Goal: Transaction & Acquisition: Purchase product/service

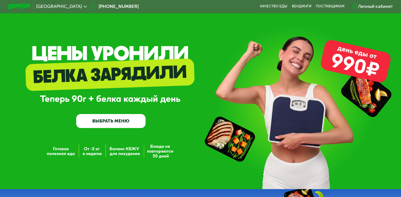
click at [126, 122] on link "ВЫБРАТЬ МЕНЮ" at bounding box center [110, 121] width 69 height 14
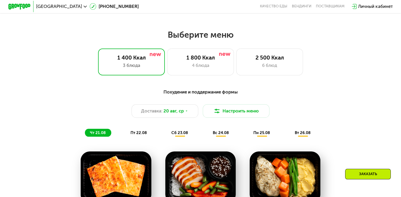
scroll to position [237, 0]
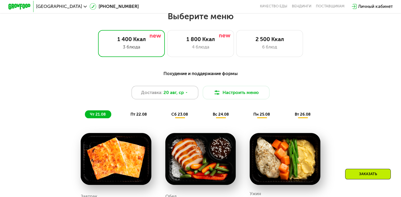
click at [180, 99] on div "Доставка: [DATE]" at bounding box center [164, 92] width 67 height 13
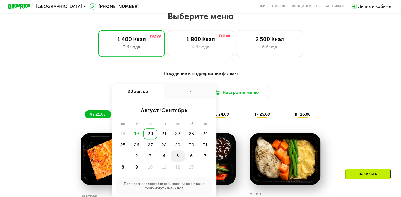
click at [184, 161] on div "5" at bounding box center [191, 155] width 14 height 11
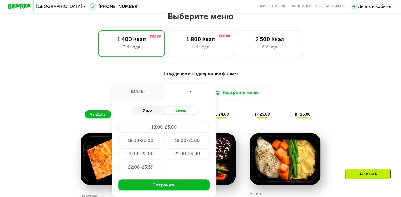
click at [155, 113] on div "Утро" at bounding box center [146, 111] width 33 height 8
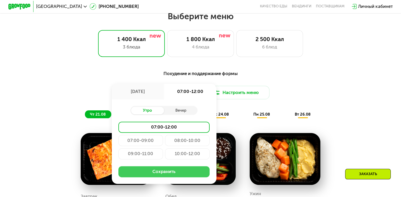
click at [165, 173] on button "Сохранить" at bounding box center [163, 171] width 91 height 11
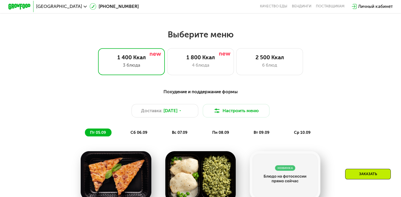
scroll to position [219, 0]
click at [236, 67] on div "1 800 Ккал 4 блюда" at bounding box center [269, 61] width 67 height 27
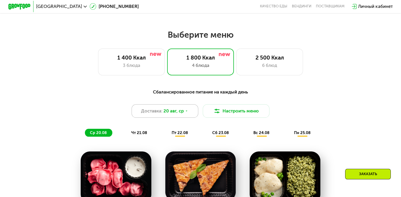
click at [180, 118] on div "Доставка: [DATE]" at bounding box center [164, 110] width 67 height 13
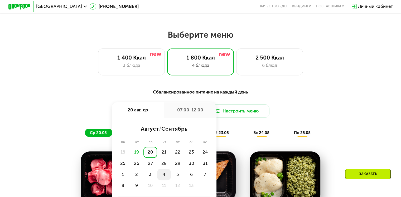
click at [171, 176] on div "4" at bounding box center [178, 174] width 14 height 11
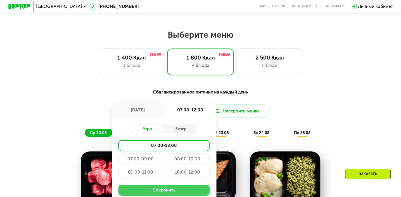
click at [166, 193] on button "Сохранить" at bounding box center [163, 190] width 91 height 11
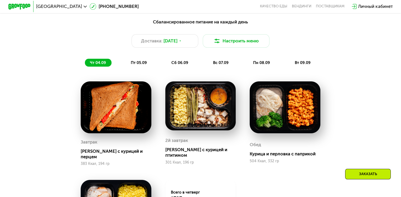
scroll to position [289, 0]
click at [173, 44] on span "[DATE]" at bounding box center [170, 41] width 14 height 7
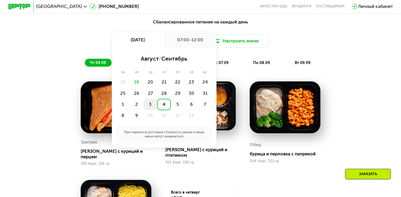
click at [157, 110] on div "3" at bounding box center [164, 104] width 14 height 11
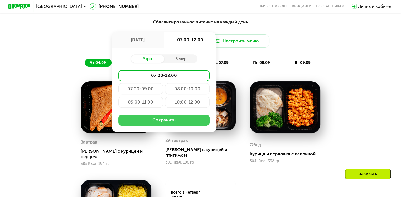
click at [156, 123] on button "Сохранить" at bounding box center [163, 120] width 91 height 11
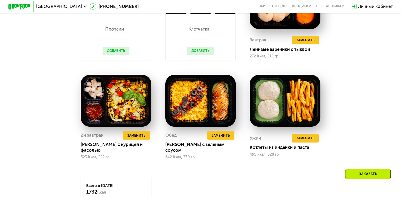
scroll to position [393, 0]
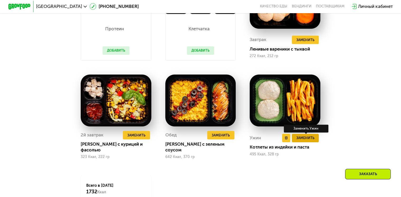
click at [312, 137] on span "Заменить" at bounding box center [305, 138] width 18 height 6
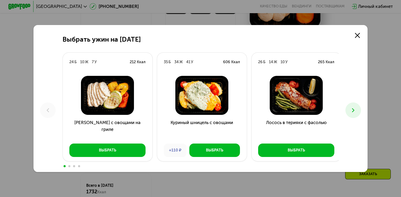
click at [352, 112] on icon at bounding box center [353, 110] width 7 height 7
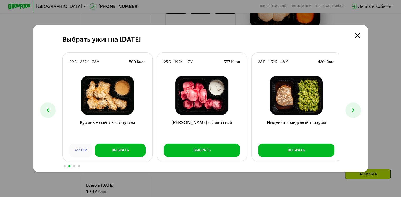
click at [352, 112] on icon at bounding box center [353, 110] width 7 height 7
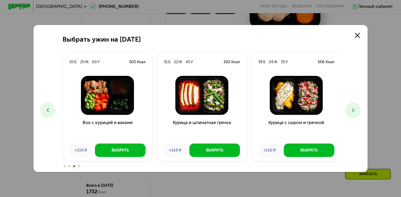
click at [352, 112] on icon at bounding box center [353, 110] width 7 height 7
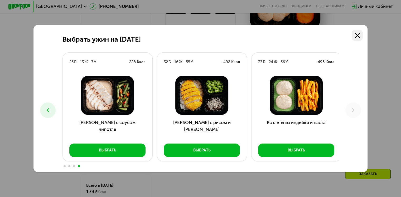
click at [358, 38] on link at bounding box center [356, 35] width 11 height 11
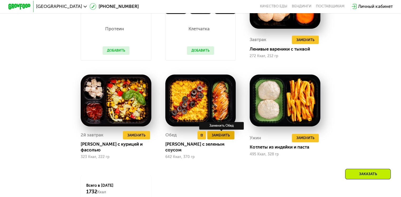
click at [216, 139] on button "Заменить" at bounding box center [220, 135] width 27 height 8
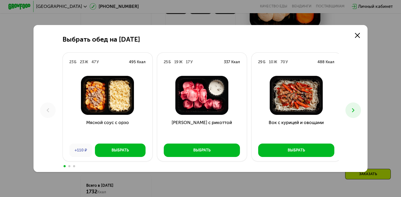
click at [354, 110] on icon at bounding box center [353, 110] width 7 height 7
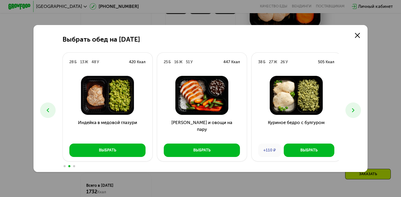
click at [354, 110] on icon at bounding box center [353, 110] width 7 height 7
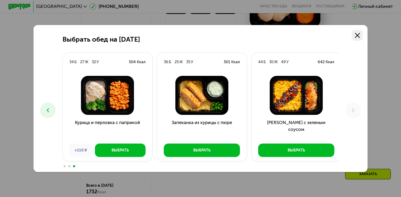
click at [356, 34] on icon at bounding box center [357, 35] width 5 height 5
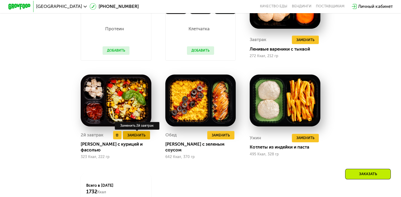
click at [136, 139] on button "Заменить" at bounding box center [136, 135] width 27 height 8
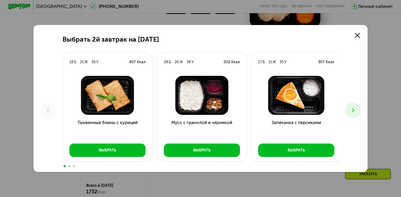
click at [358, 111] on button at bounding box center [353, 110] width 16 height 16
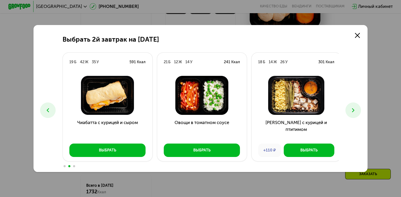
click at [358, 111] on button at bounding box center [353, 110] width 16 height 16
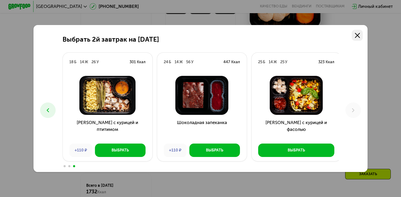
click at [361, 33] on link at bounding box center [356, 35] width 11 height 11
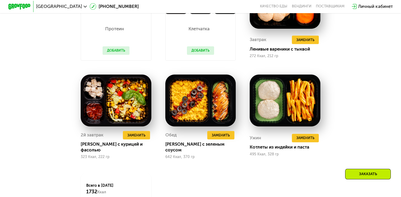
click at [366, 86] on div "Сбалансированное питание на каждый день Доставка: [DATE] Настроить меню ср 03.0…" at bounding box center [200, 78] width 343 height 334
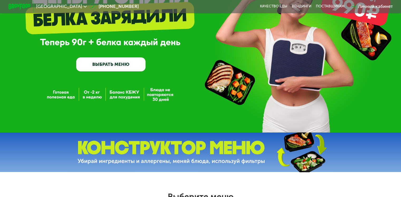
scroll to position [0, 0]
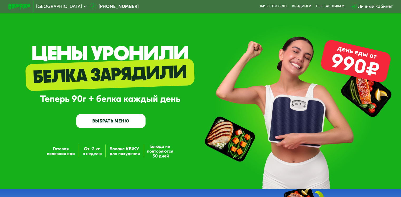
click at [65, 6] on span "[GEOGRAPHIC_DATA]" at bounding box center [59, 6] width 46 height 4
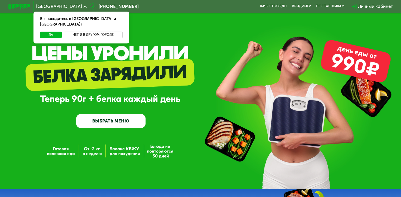
click at [77, 32] on button "Нет, я в другом городе" at bounding box center [93, 35] width 59 height 7
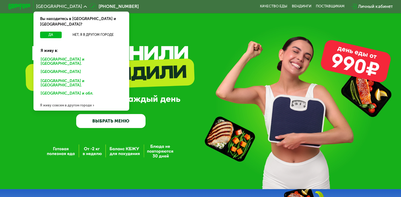
click at [70, 68] on div "[GEOGRAPHIC_DATA] и [GEOGRAPHIC_DATA]." at bounding box center [80, 72] width 87 height 9
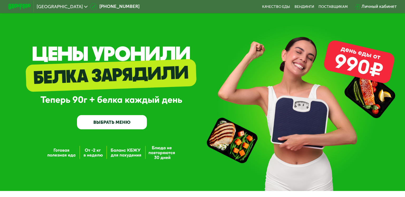
click at [121, 120] on link "ВЫБРАТЬ МЕНЮ" at bounding box center [112, 122] width 70 height 14
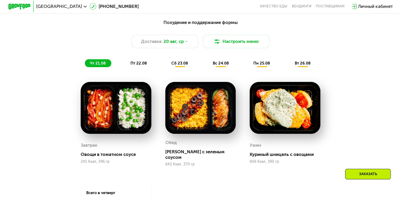
scroll to position [288, 0]
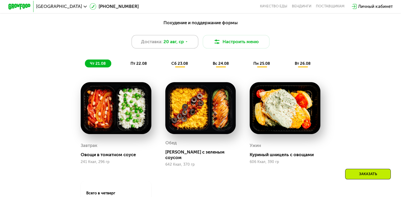
click at [180, 43] on span "20 авг, ср" at bounding box center [173, 41] width 20 height 7
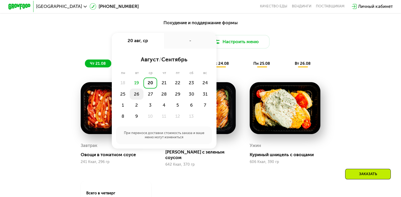
click at [143, 97] on div "26" at bounding box center [150, 94] width 14 height 11
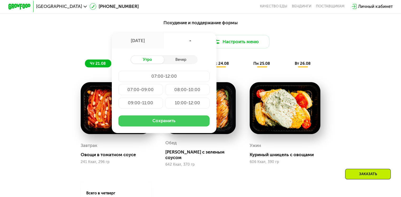
click at [173, 126] on button "Сохранить" at bounding box center [163, 120] width 91 height 11
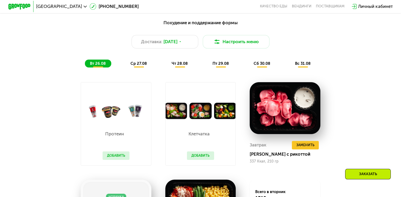
click at [243, 139] on div "Завтрак Удалить Завтрак Заменить Заменить Завтрак Тортеллини с рикоттой 337 Кка…" at bounding box center [285, 123] width 84 height 97
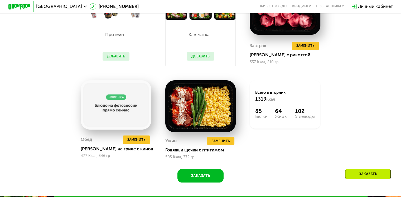
scroll to position [387, 0]
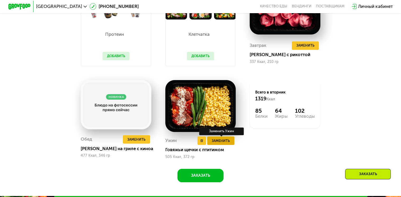
click at [224, 144] on span "Заменить" at bounding box center [221, 141] width 18 height 6
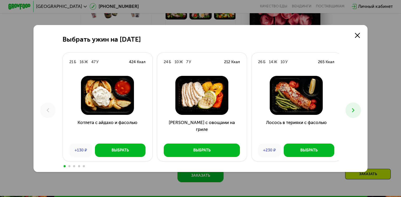
click at [355, 109] on icon at bounding box center [353, 110] width 7 height 7
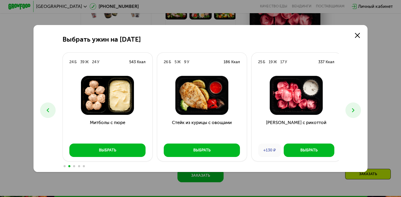
click at [355, 109] on icon at bounding box center [353, 110] width 7 height 7
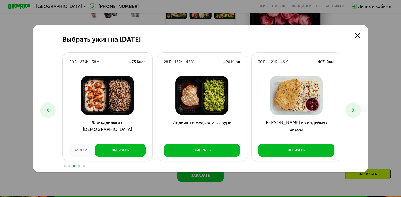
click at [355, 109] on icon at bounding box center [353, 110] width 7 height 7
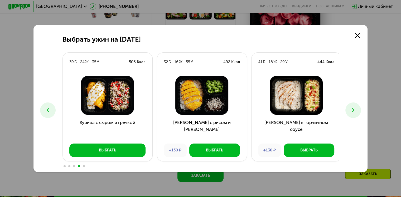
click at [355, 109] on icon at bounding box center [353, 110] width 7 height 7
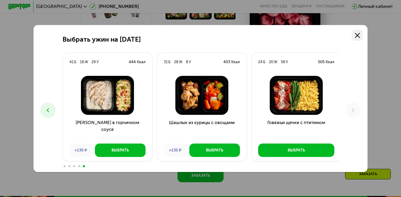
click at [359, 35] on icon at bounding box center [357, 35] width 5 height 5
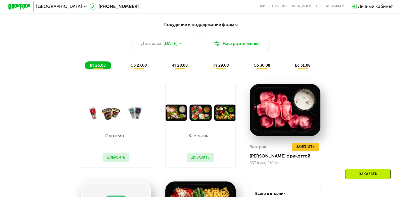
scroll to position [286, 0]
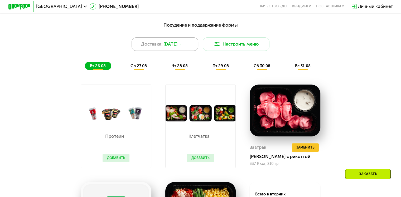
click at [173, 51] on div "Доставка: 26 авг, вт" at bounding box center [164, 43] width 67 height 13
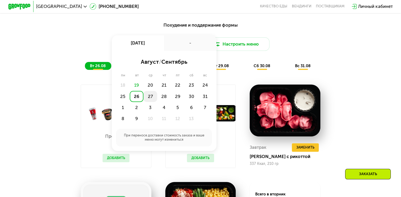
click at [157, 100] on div "27" at bounding box center [164, 96] width 14 height 11
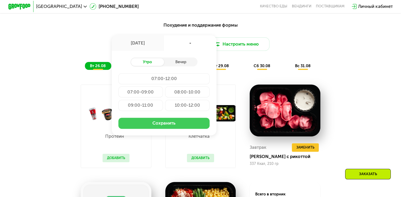
click at [154, 124] on button "Сохранить" at bounding box center [163, 123] width 91 height 11
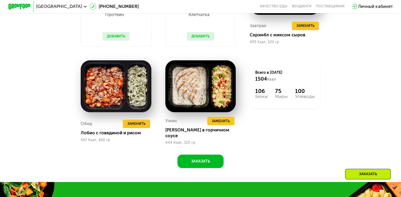
scroll to position [408, 0]
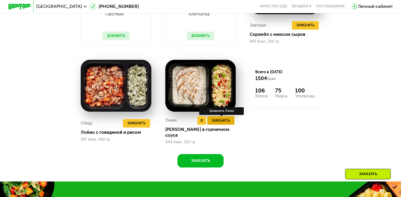
click at [224, 123] on span "Заменить" at bounding box center [221, 121] width 18 height 6
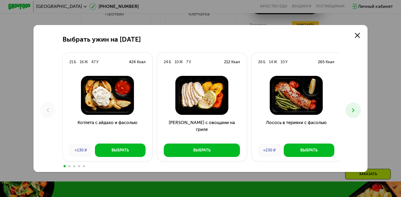
click at [354, 112] on use at bounding box center [353, 110] width 2 height 4
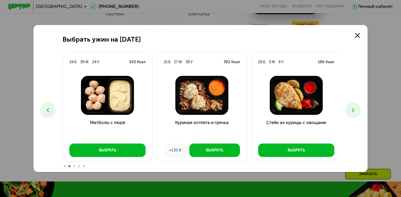
click at [354, 112] on use at bounding box center [353, 110] width 2 height 4
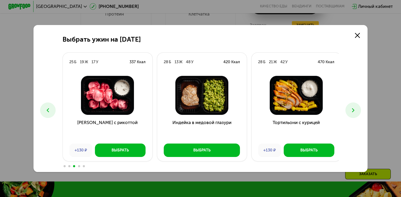
click at [354, 112] on use at bounding box center [353, 110] width 2 height 4
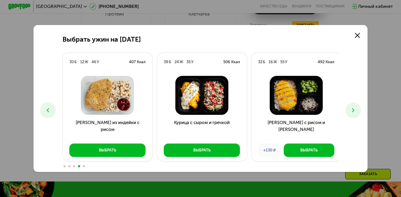
click at [354, 112] on use at bounding box center [353, 110] width 2 height 4
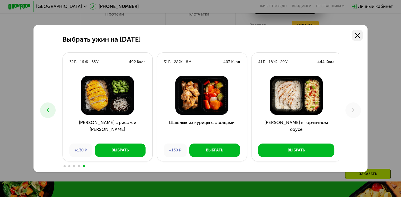
click at [360, 33] on icon at bounding box center [357, 35] width 5 height 5
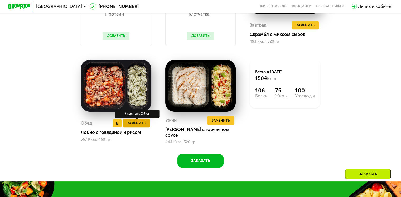
click at [137, 123] on span "Заменить" at bounding box center [136, 123] width 18 height 6
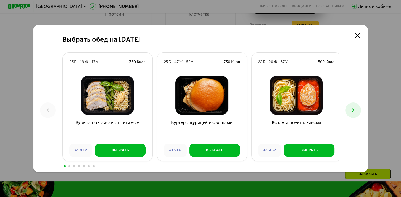
click at [355, 113] on icon at bounding box center [353, 110] width 7 height 7
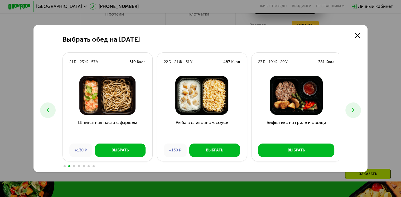
click at [355, 113] on icon at bounding box center [353, 110] width 7 height 7
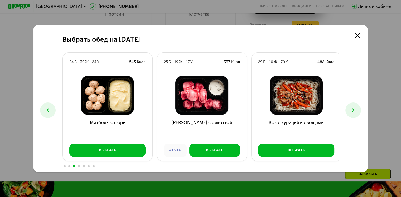
click at [355, 113] on icon at bounding box center [353, 110] width 7 height 7
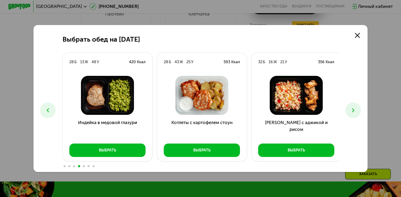
click at [355, 113] on icon at bounding box center [353, 110] width 7 height 7
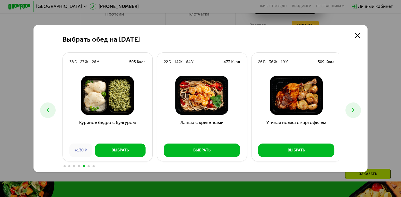
click at [355, 113] on icon at bounding box center [353, 110] width 7 height 7
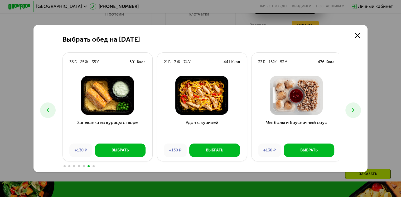
click at [355, 113] on icon at bounding box center [353, 110] width 7 height 7
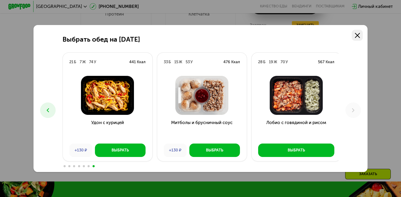
click at [361, 35] on link at bounding box center [356, 35] width 11 height 11
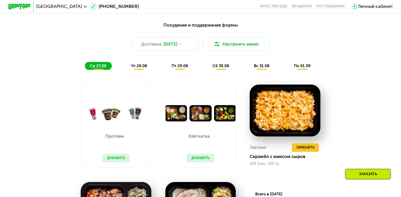
scroll to position [284, 0]
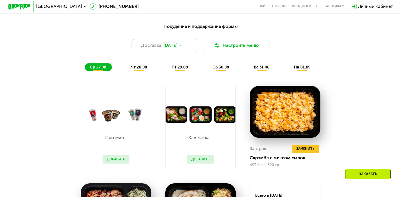
click at [171, 47] on span "27 авг, ср" at bounding box center [170, 45] width 14 height 7
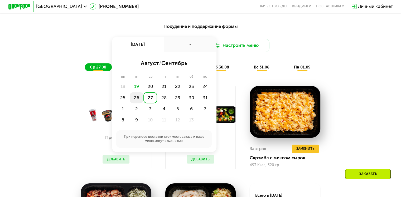
click at [143, 100] on div "26" at bounding box center [150, 97] width 14 height 11
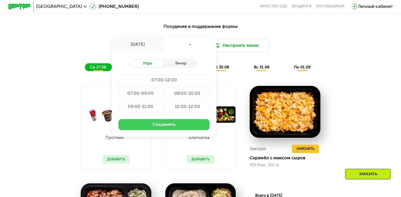
click at [169, 125] on button "Сохранить" at bounding box center [163, 124] width 91 height 11
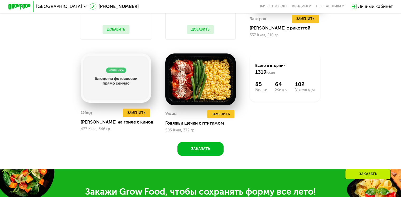
scroll to position [415, 0]
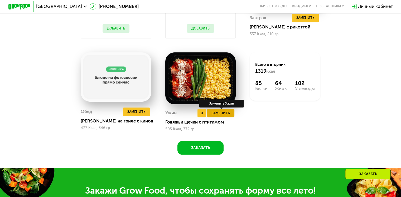
click at [222, 115] on span "Заменить" at bounding box center [221, 113] width 18 height 6
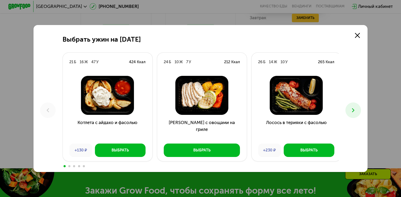
click at [354, 111] on use at bounding box center [353, 110] width 2 height 4
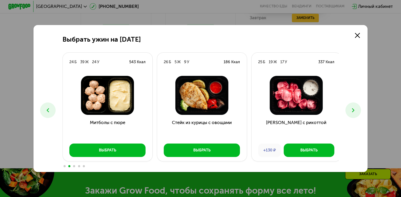
click at [354, 111] on use at bounding box center [353, 110] width 2 height 4
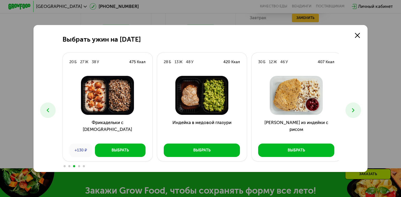
click at [354, 111] on use at bounding box center [353, 110] width 2 height 4
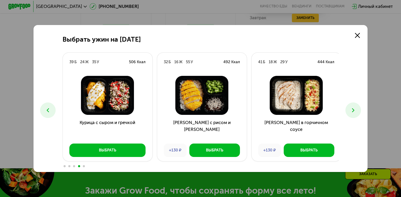
click at [354, 111] on use at bounding box center [353, 110] width 2 height 4
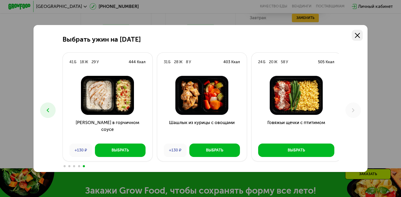
click at [362, 37] on link at bounding box center [356, 35] width 11 height 11
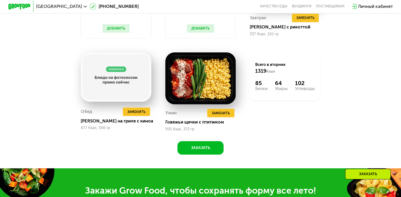
click at [365, 89] on div "Похудение и поддержание формы Доставка: 26 авг, вт Настроить меню вт 26.08 ср 2…" at bounding box center [200, 22] width 343 height 266
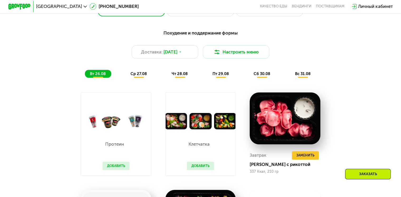
scroll to position [277, 0]
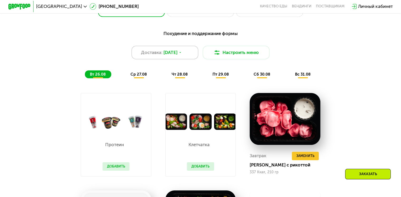
click at [175, 56] on span "26 авг, вт" at bounding box center [170, 52] width 14 height 7
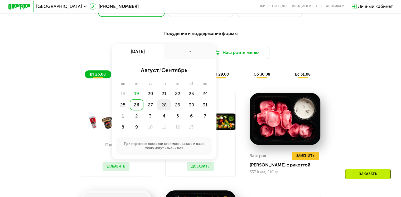
click at [171, 107] on div "28" at bounding box center [178, 104] width 14 height 11
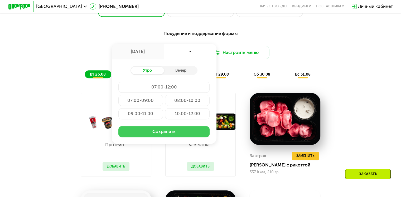
click at [169, 137] on button "Сохранить" at bounding box center [163, 131] width 91 height 11
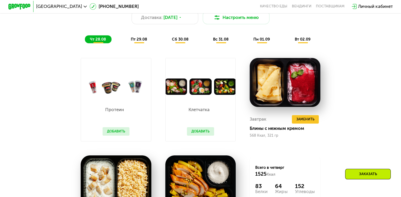
scroll to position [312, 0]
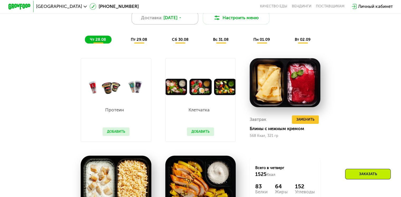
click at [177, 19] on span "28 авг, чт" at bounding box center [170, 17] width 14 height 7
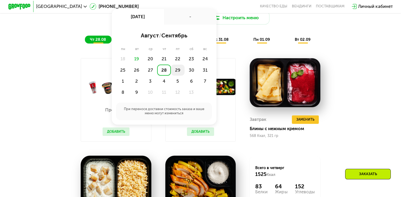
click at [184, 72] on div "29" at bounding box center [191, 70] width 14 height 11
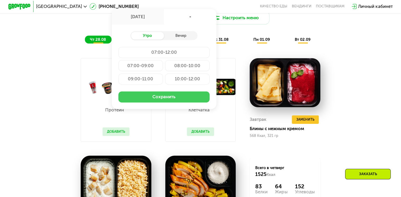
click at [168, 101] on button "Сохранить" at bounding box center [163, 96] width 91 height 11
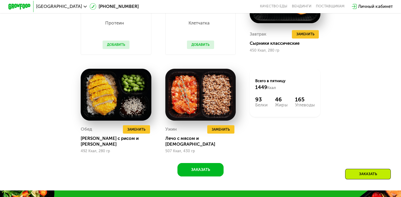
scroll to position [398, 0]
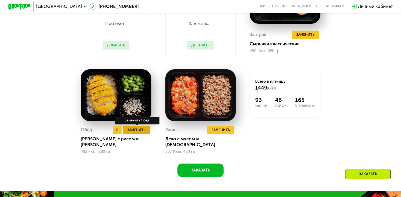
click at [138, 133] on span "Заменить" at bounding box center [136, 130] width 18 height 6
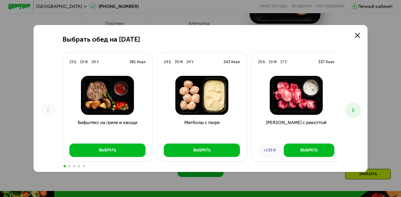
click at [350, 110] on button at bounding box center [353, 110] width 16 height 16
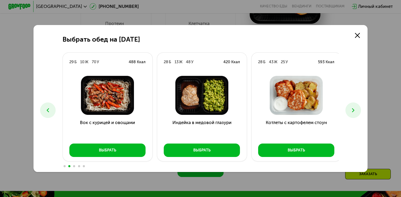
click at [350, 110] on button at bounding box center [353, 110] width 16 height 16
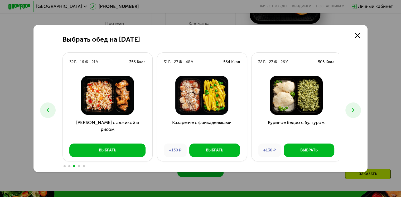
click at [350, 110] on button at bounding box center [353, 110] width 16 height 16
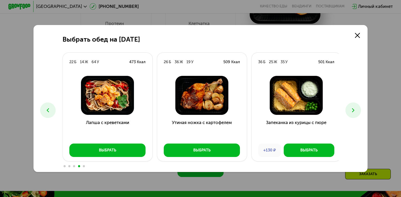
click at [350, 110] on button at bounding box center [353, 110] width 16 height 16
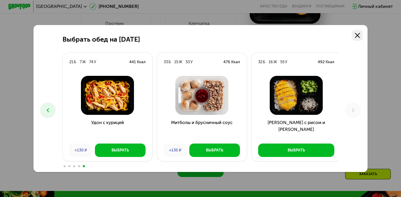
click at [357, 33] on icon at bounding box center [357, 35] width 5 height 5
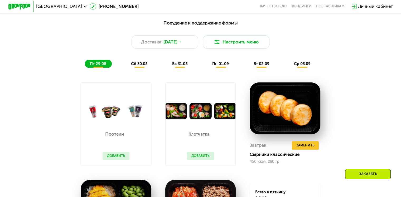
scroll to position [287, 0]
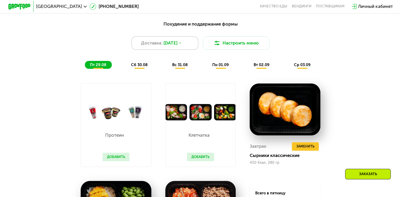
click at [177, 46] on span "29 авг, пт" at bounding box center [170, 43] width 14 height 7
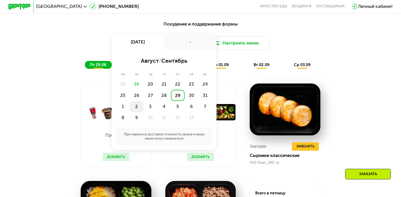
click at [143, 111] on div "2" at bounding box center [150, 106] width 14 height 11
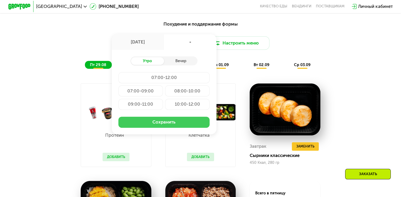
click at [158, 127] on button "Сохранить" at bounding box center [163, 122] width 91 height 11
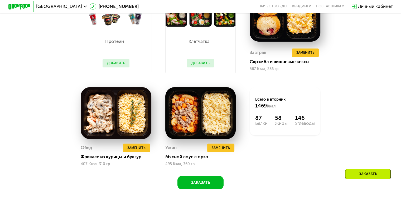
scroll to position [380, 0]
click at [132, 151] on span "Заменить" at bounding box center [136, 148] width 18 height 6
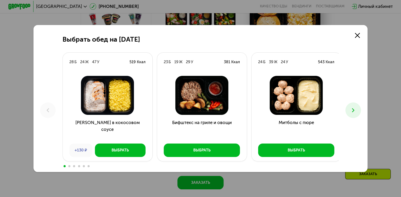
click at [355, 110] on icon at bounding box center [353, 110] width 7 height 7
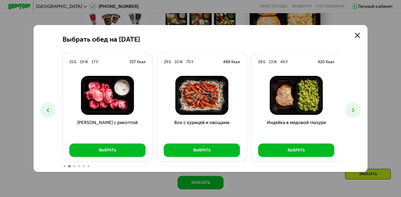
click at [355, 110] on icon at bounding box center [353, 110] width 7 height 7
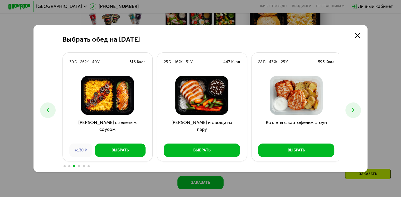
click at [355, 110] on icon at bounding box center [353, 110] width 7 height 7
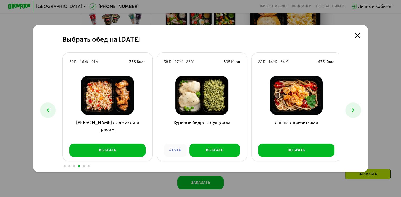
click at [355, 110] on icon at bounding box center [353, 110] width 7 height 7
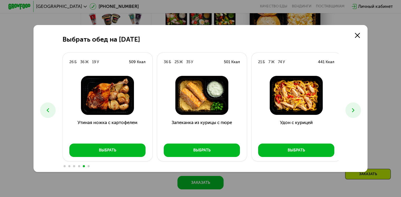
click at [355, 110] on icon at bounding box center [353, 110] width 7 height 7
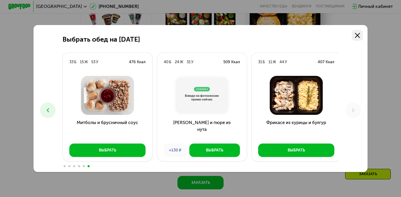
click at [361, 33] on link at bounding box center [356, 35] width 11 height 11
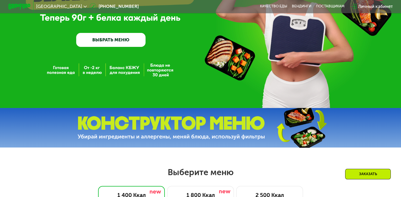
scroll to position [81, 0]
